Goal: Check status: Check status

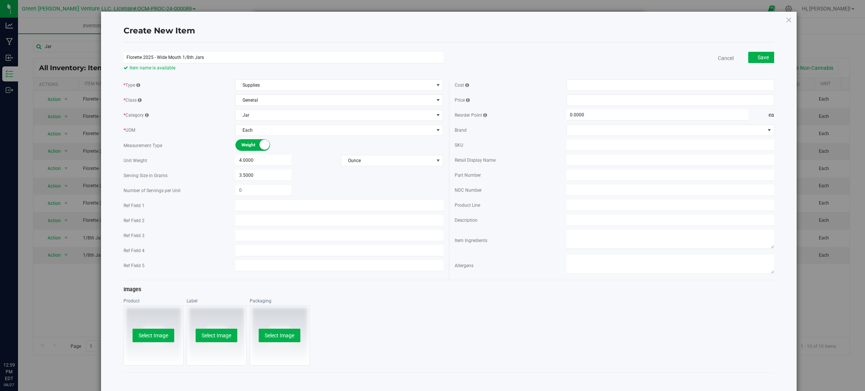
click at [122, 53] on div "Create New Item Florette 2025 - Wide Mouth 1/8th Jars Item name is available Ca…" at bounding box center [449, 289] width 696 height 557
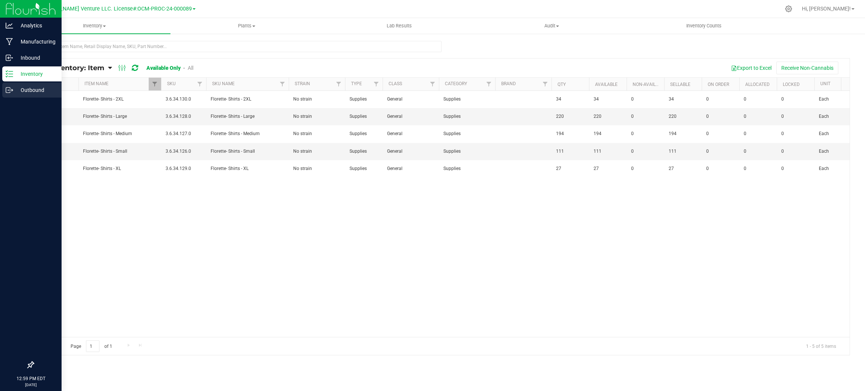
click at [12, 97] on link "Outbound" at bounding box center [31, 91] width 62 height 16
click at [15, 94] on p "Outbound" at bounding box center [35, 90] width 45 height 9
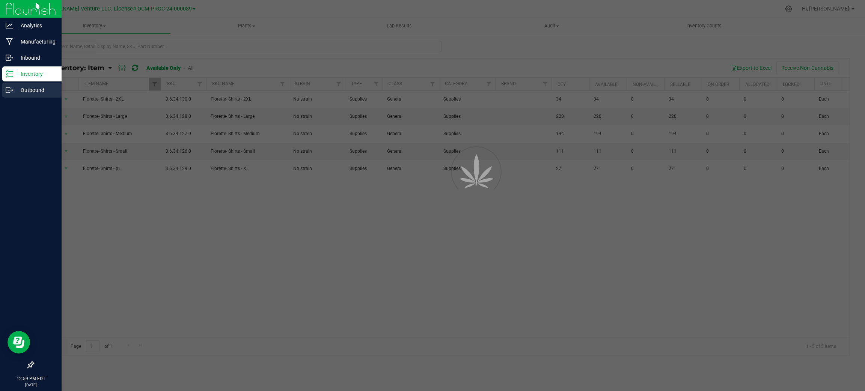
click at [15, 94] on p "Outbound" at bounding box center [35, 90] width 45 height 9
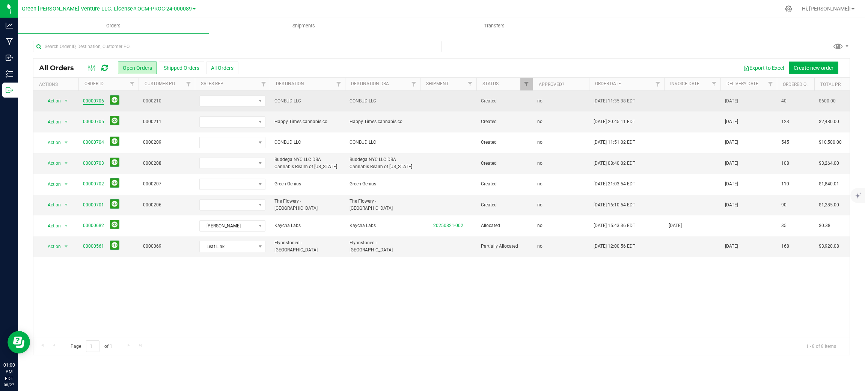
click at [89, 100] on link "00000706" at bounding box center [93, 101] width 21 height 7
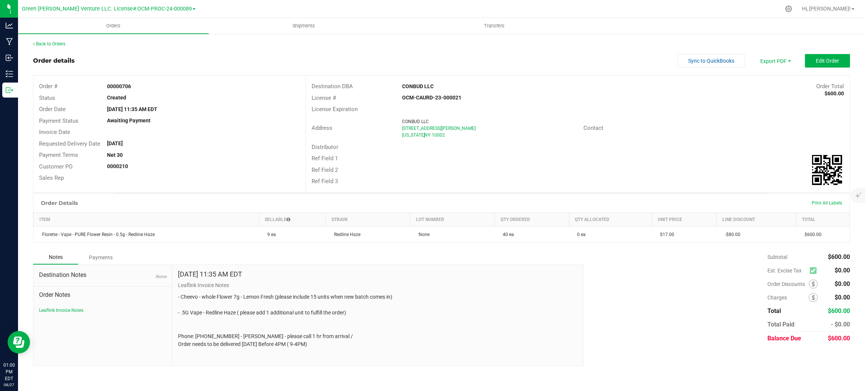
click at [533, 264] on div "Notes Payments" at bounding box center [305, 257] width 545 height 14
